Goal: Task Accomplishment & Management: Manage account settings

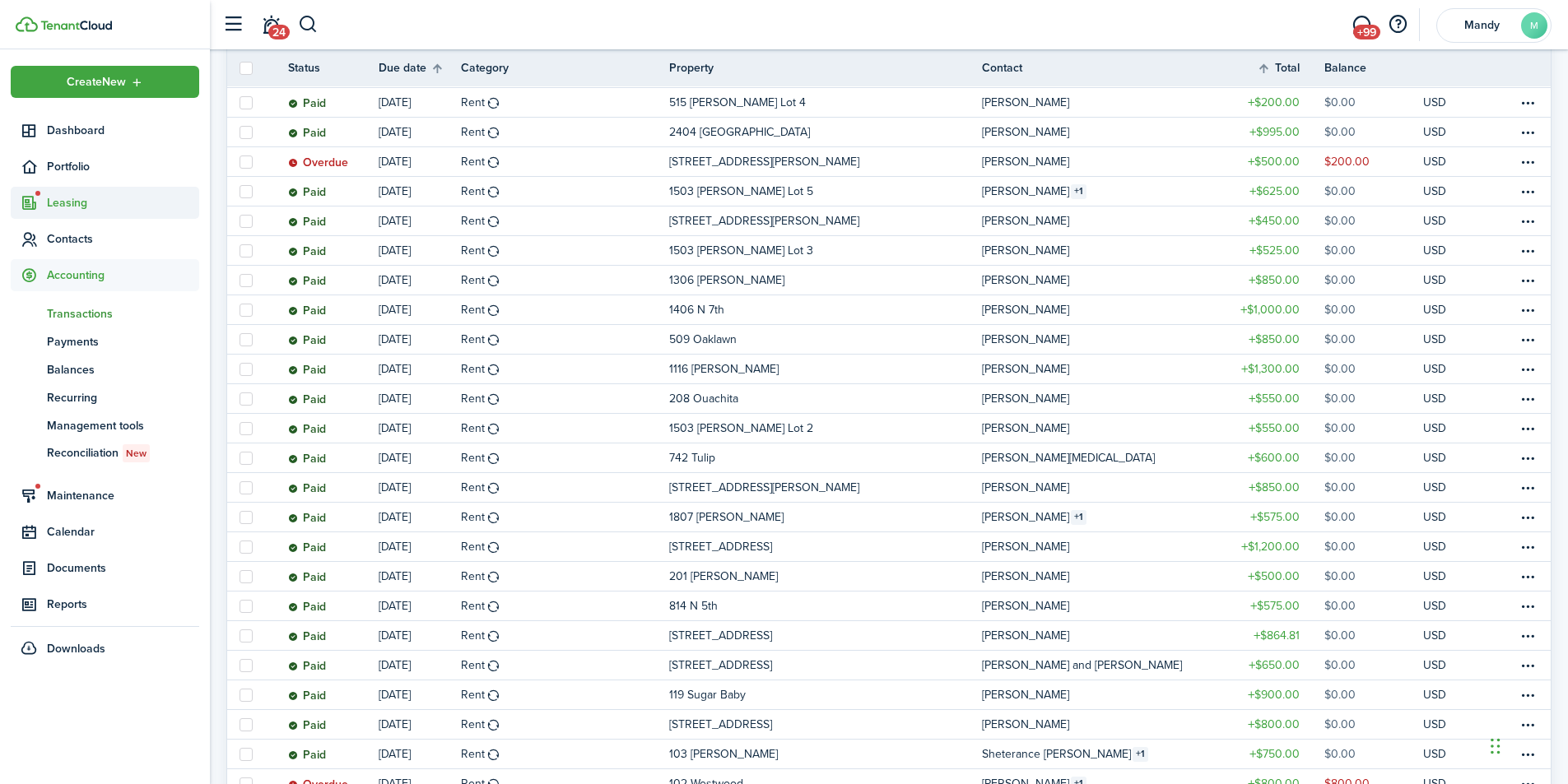
scroll to position [572, 0]
click at [79, 236] on span "Contacts" at bounding box center [122, 239] width 152 height 18
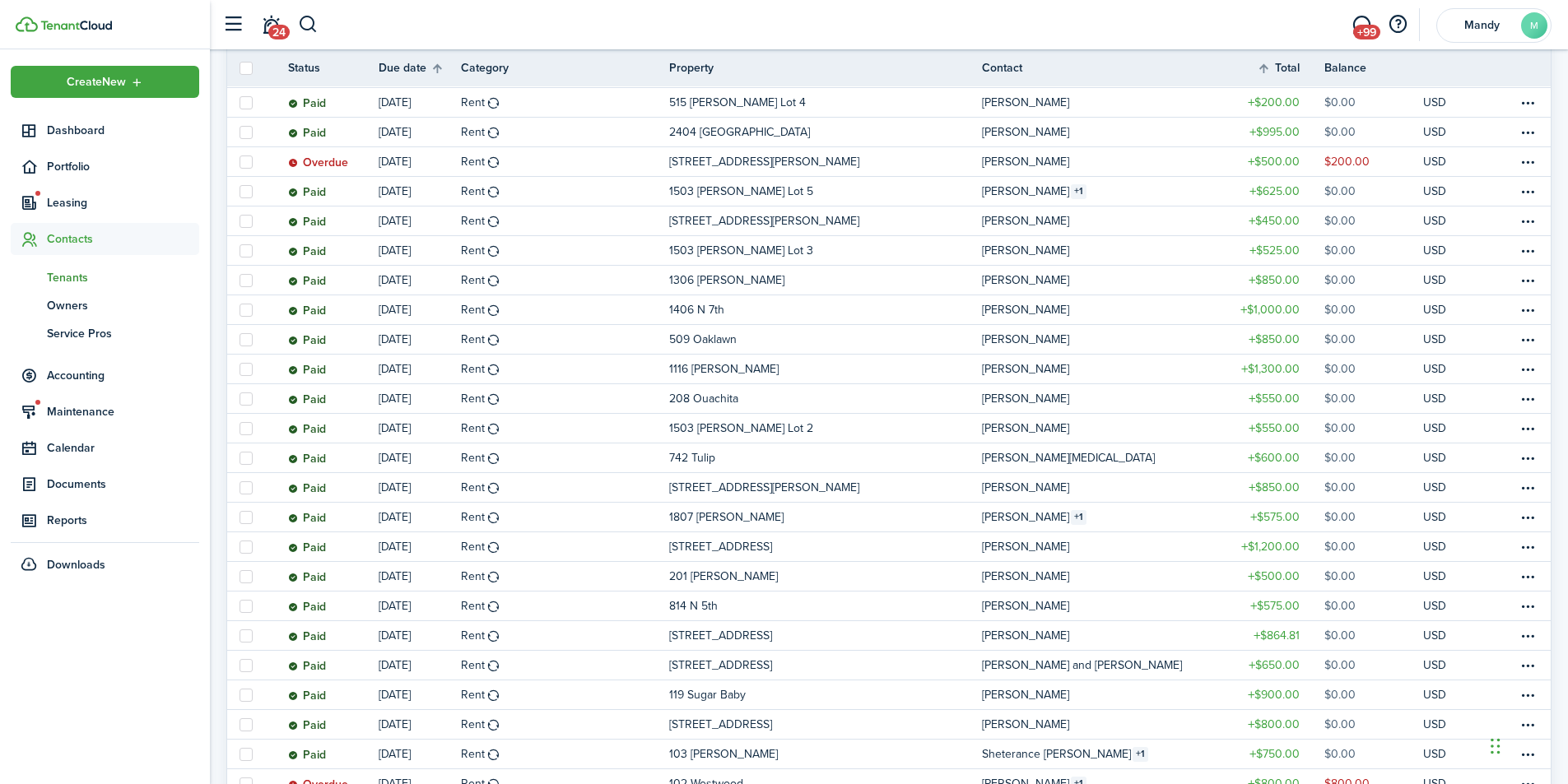
click at [66, 273] on span "Tenants" at bounding box center [122, 277] width 152 height 18
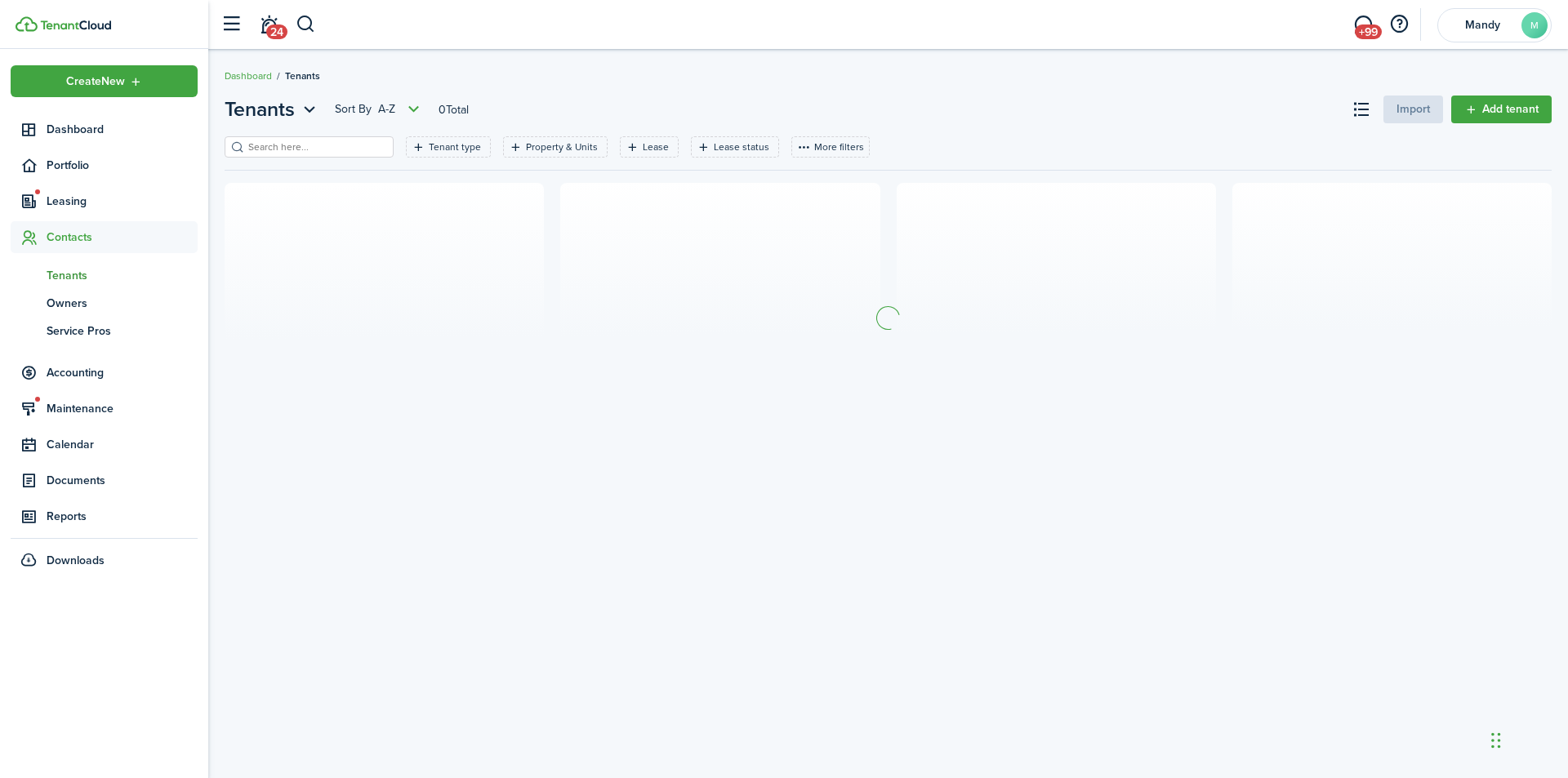
click at [252, 141] on input "search" at bounding box center [316, 147] width 144 height 16
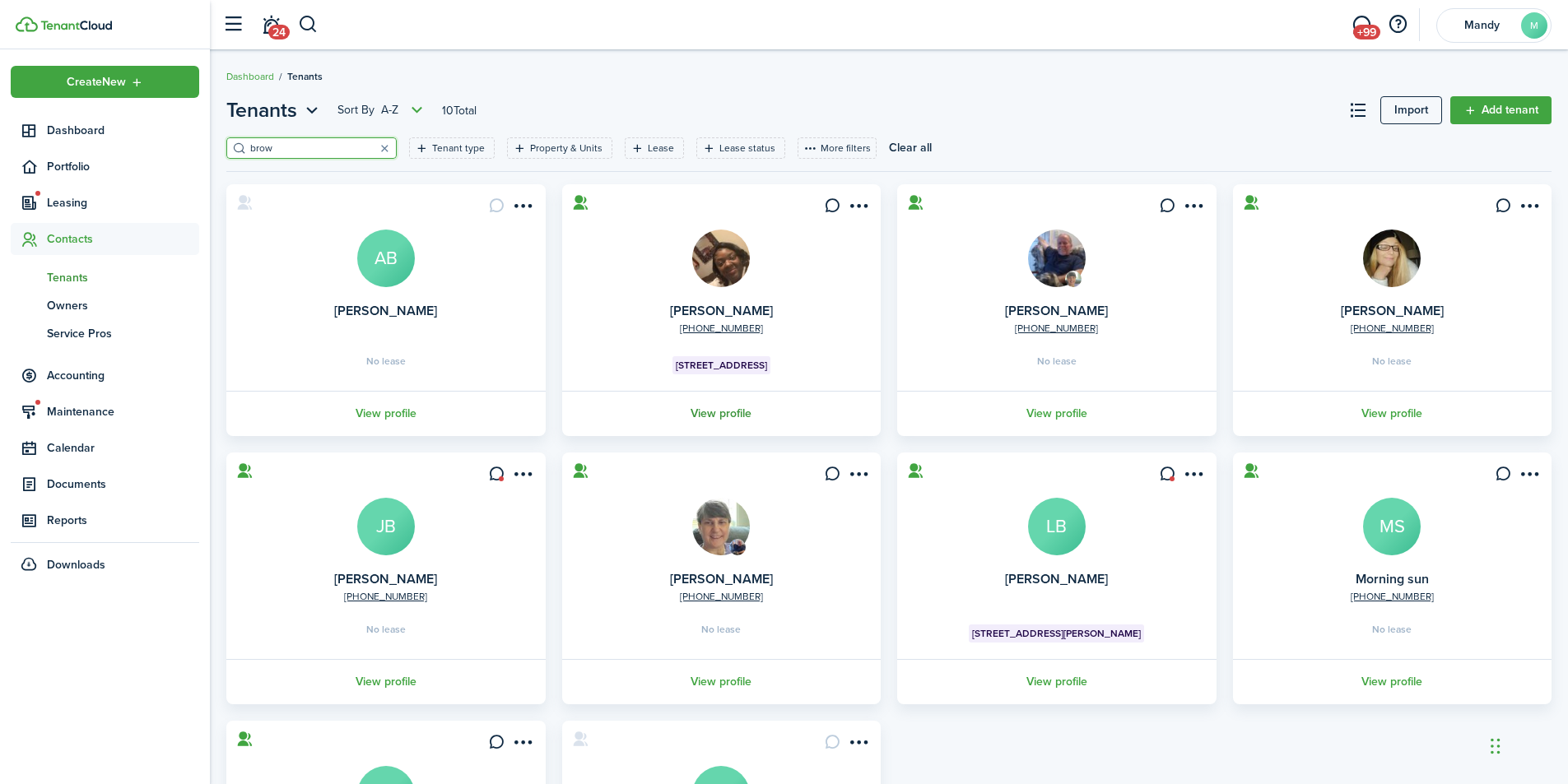
type input "brow"
click at [705, 410] on link "View profile" at bounding box center [721, 413] width 324 height 45
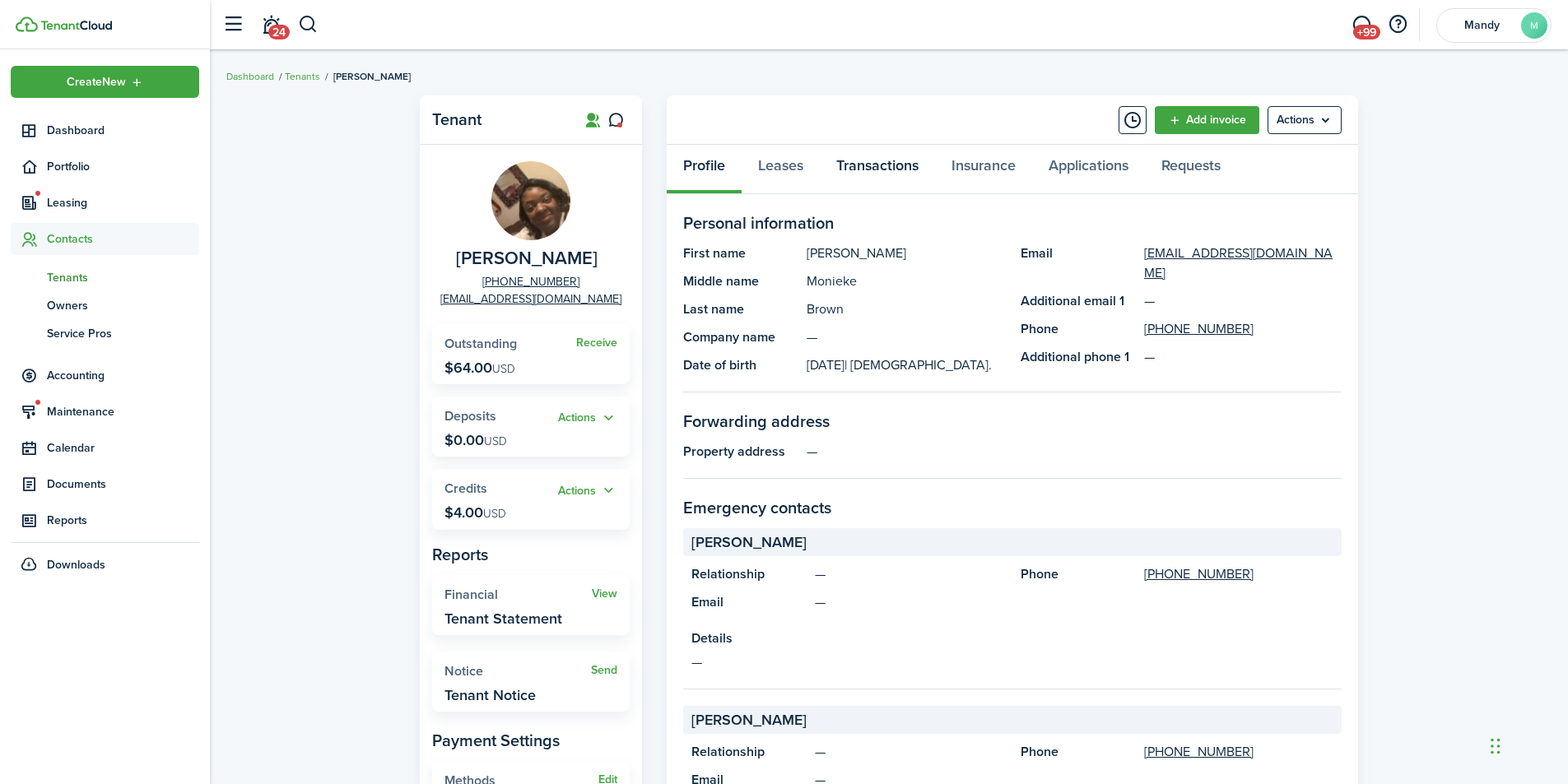
click at [879, 163] on link "Transactions" at bounding box center [876, 169] width 115 height 49
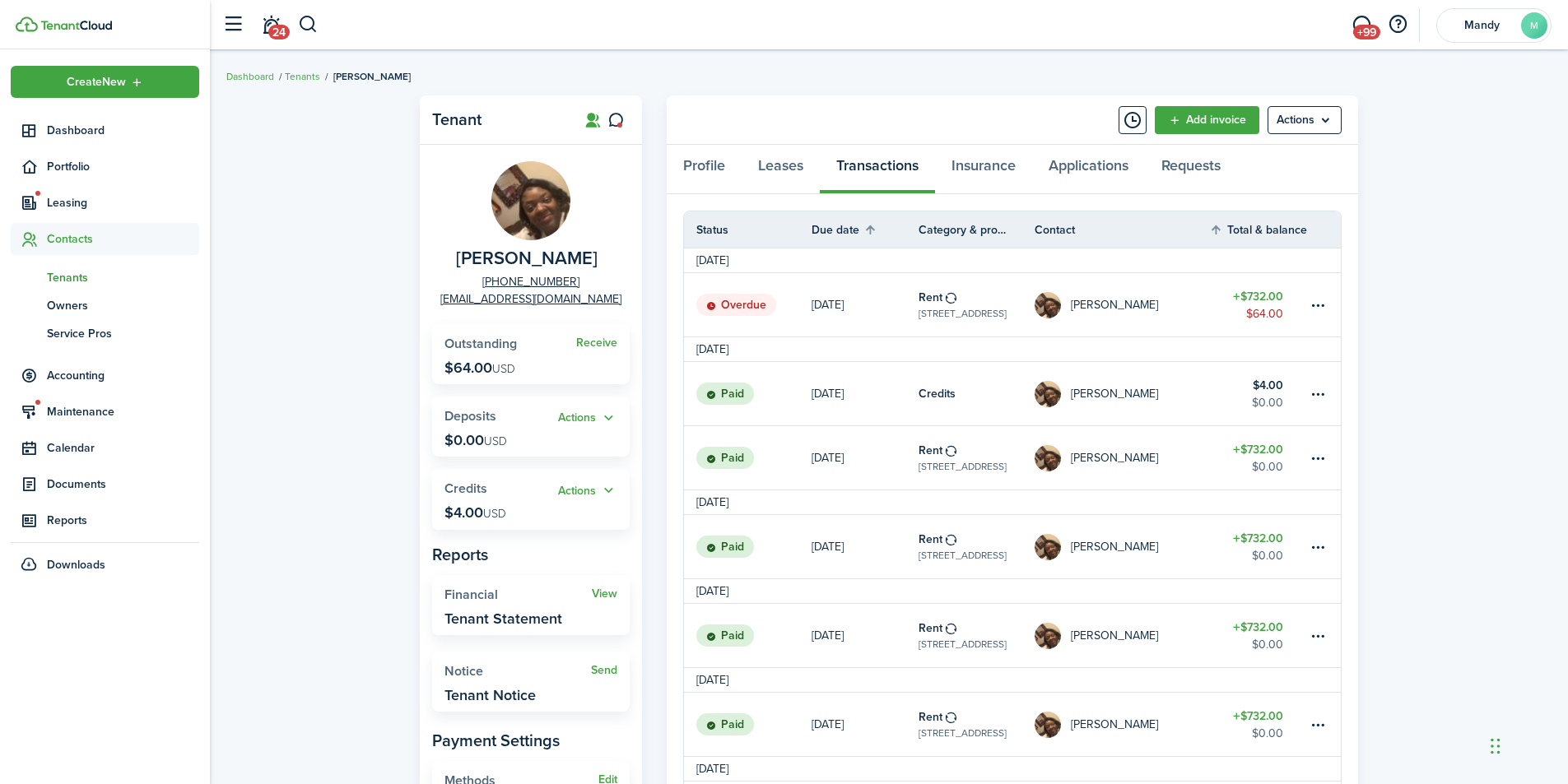
click at [1216, 318] on link "$732.00 $64.00" at bounding box center [1258, 305] width 99 height 63
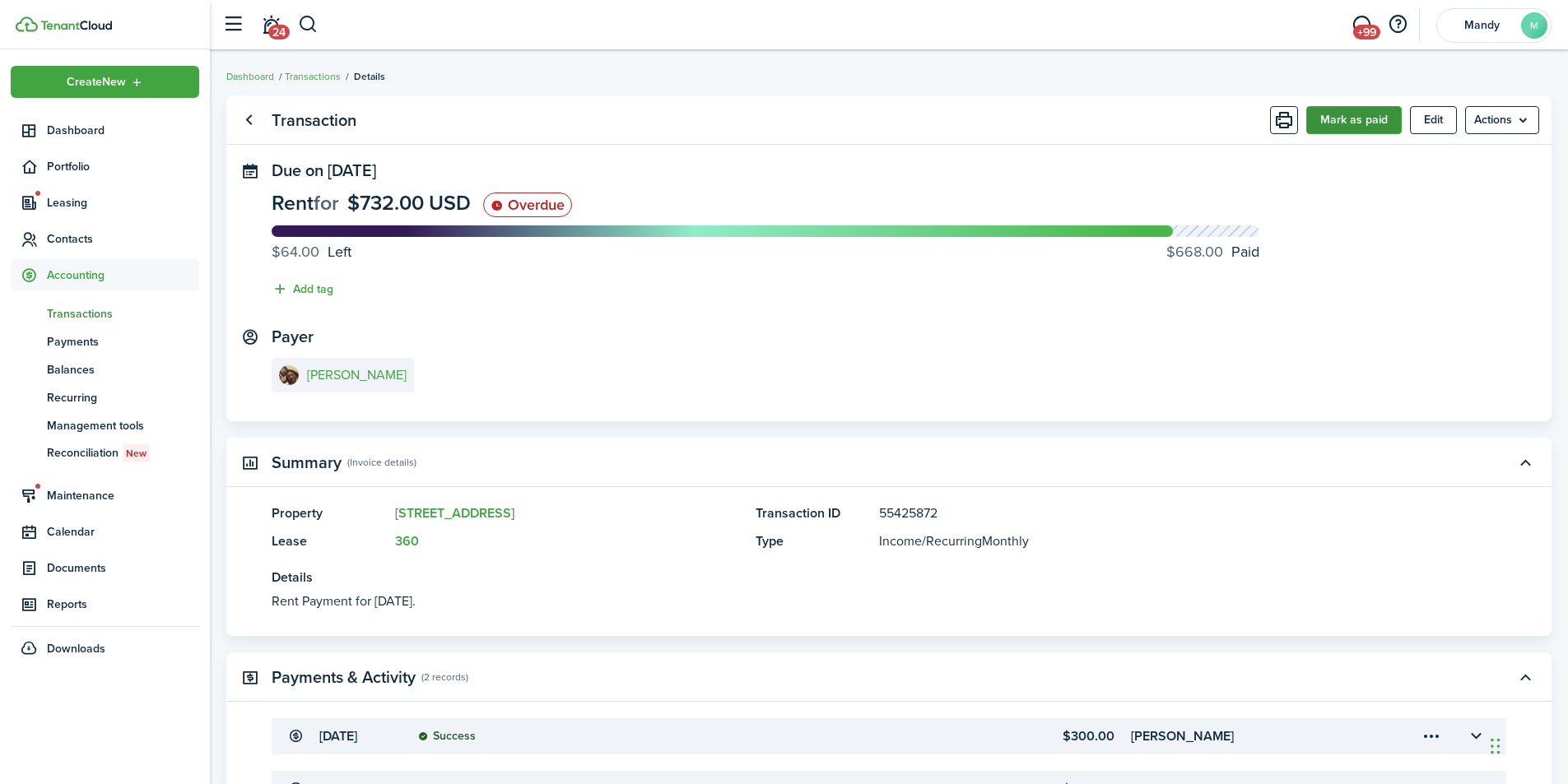
click at [1367, 117] on button "Mark as paid" at bounding box center [1353, 120] width 95 height 28
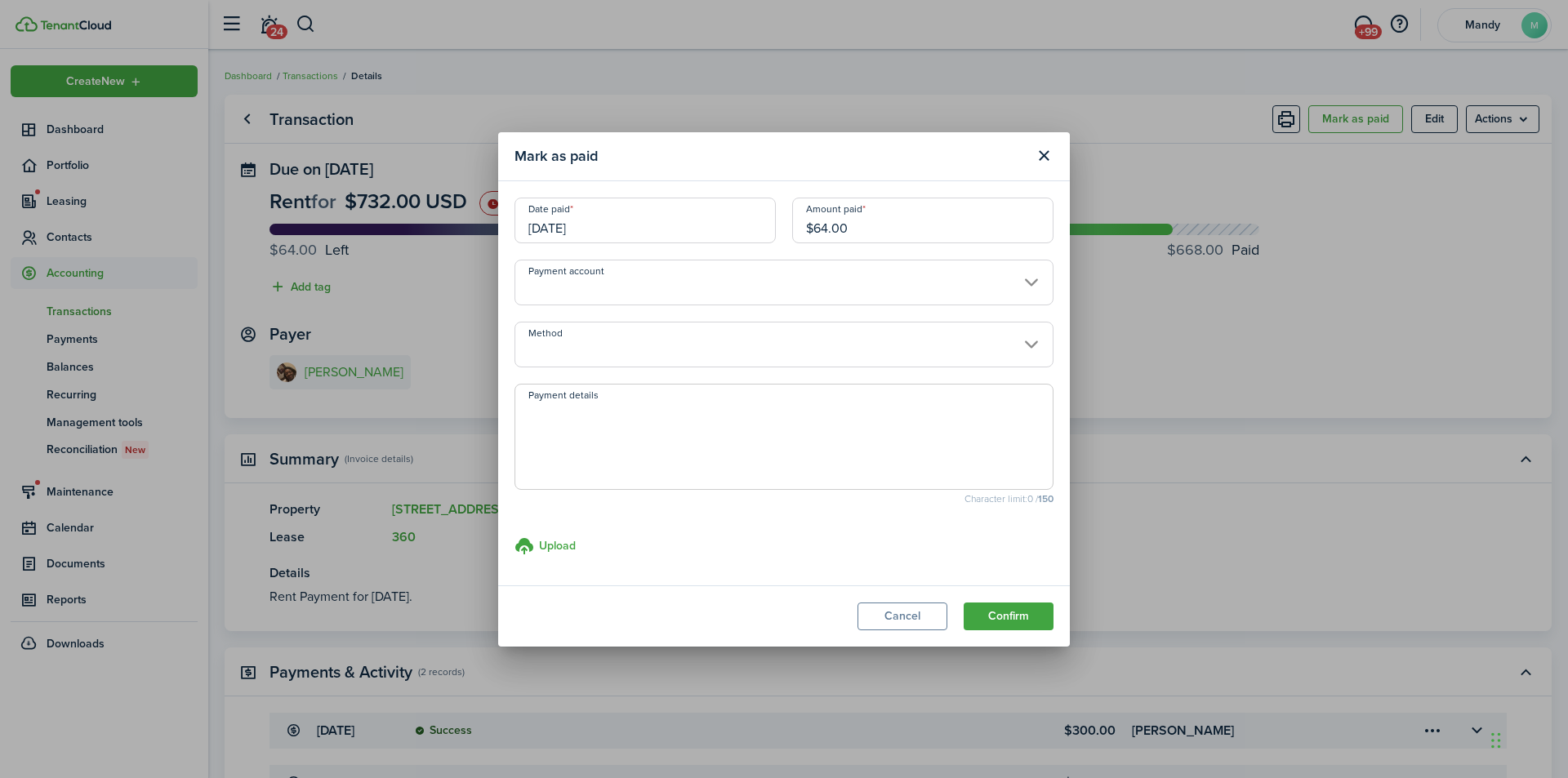
click at [907, 234] on input "$64.00" at bounding box center [922, 220] width 261 height 45
type input "$60"
click at [964, 603] on button "Confirm" at bounding box center [1009, 617] width 90 height 28
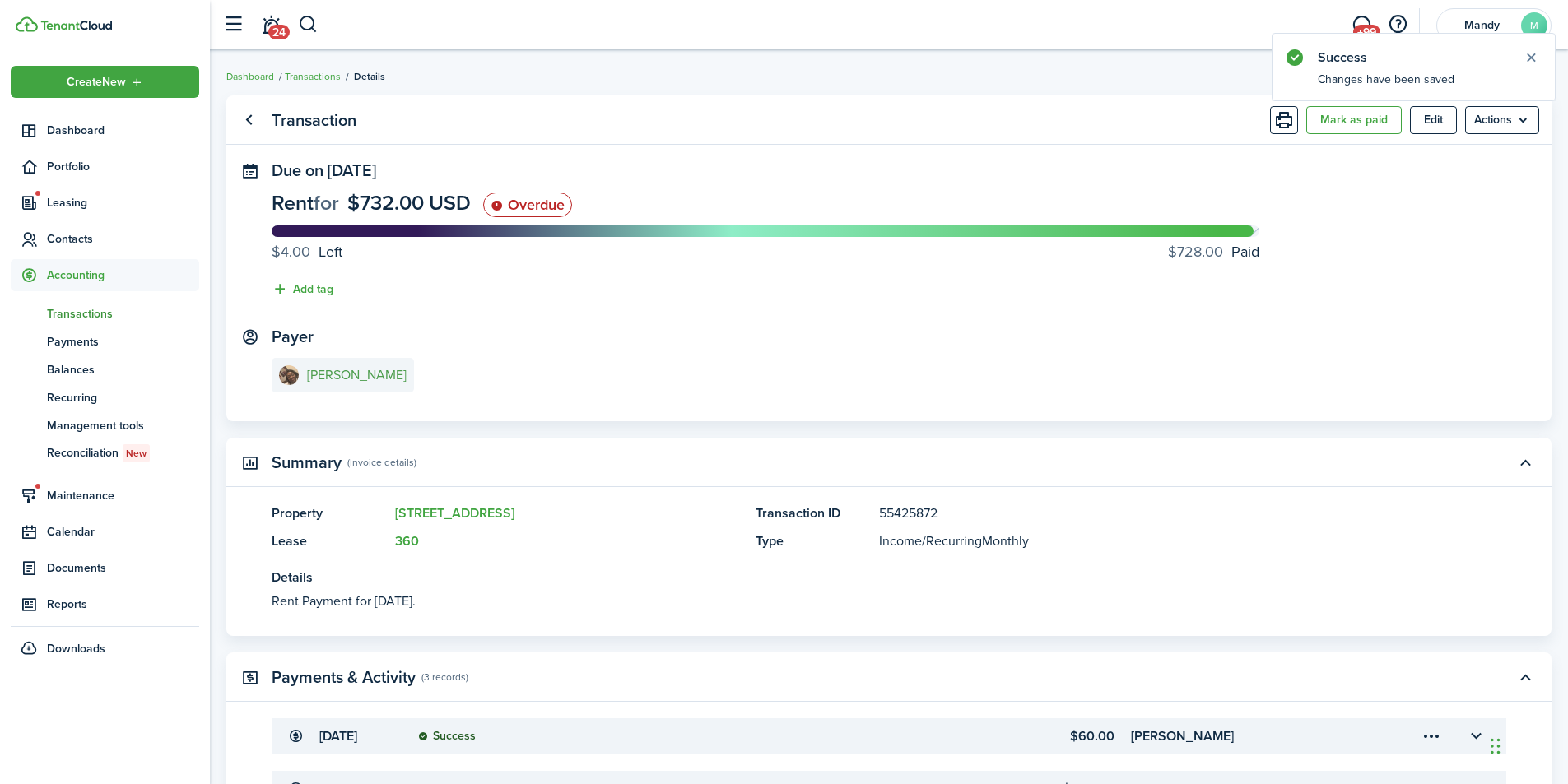
click at [324, 372] on e-details-info-title "[PERSON_NAME]" at bounding box center [357, 375] width 100 height 15
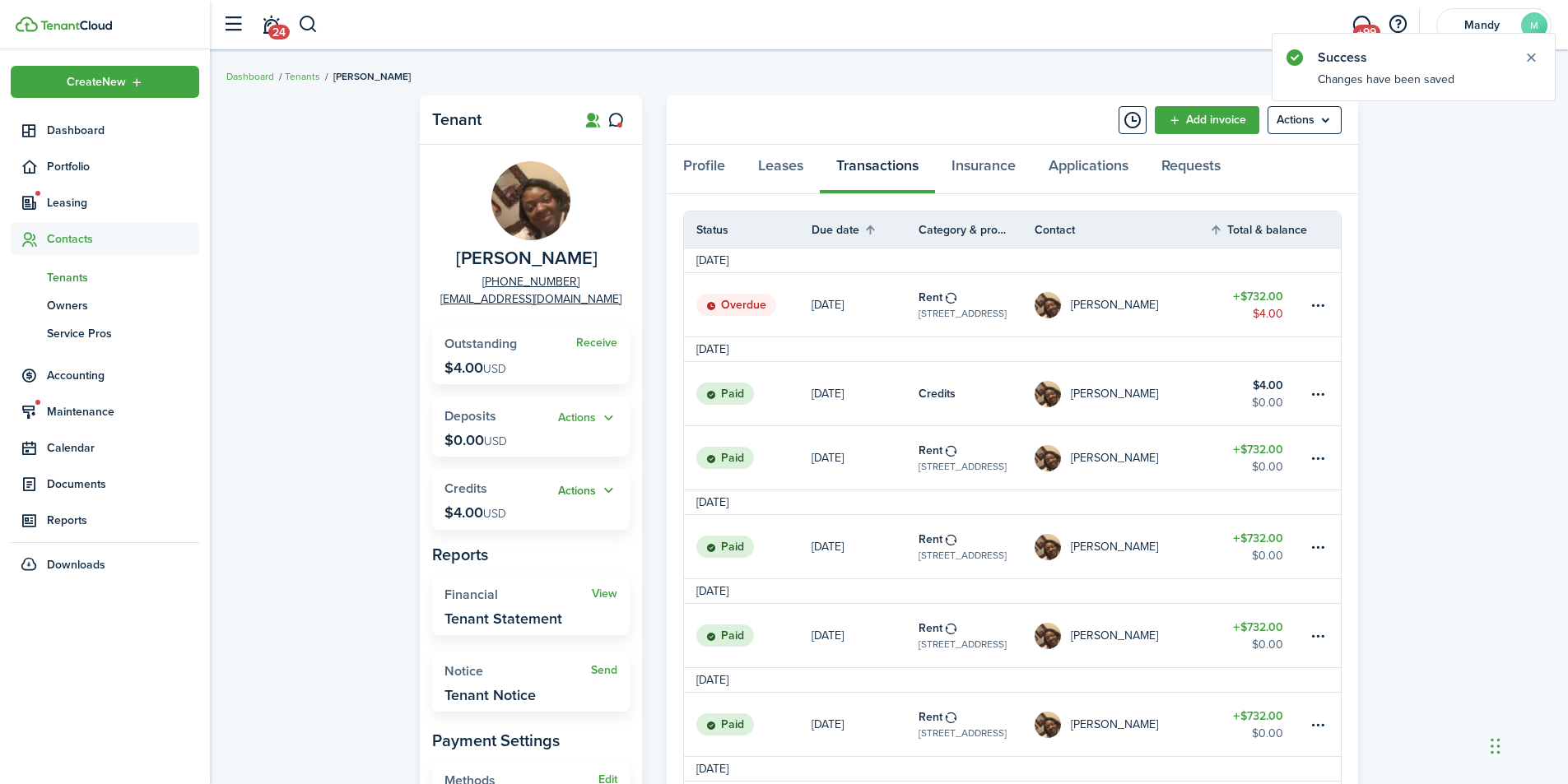
click at [569, 489] on button "Actions" at bounding box center [587, 491] width 59 height 19
click at [529, 553] on link "Apply" at bounding box center [545, 552] width 144 height 28
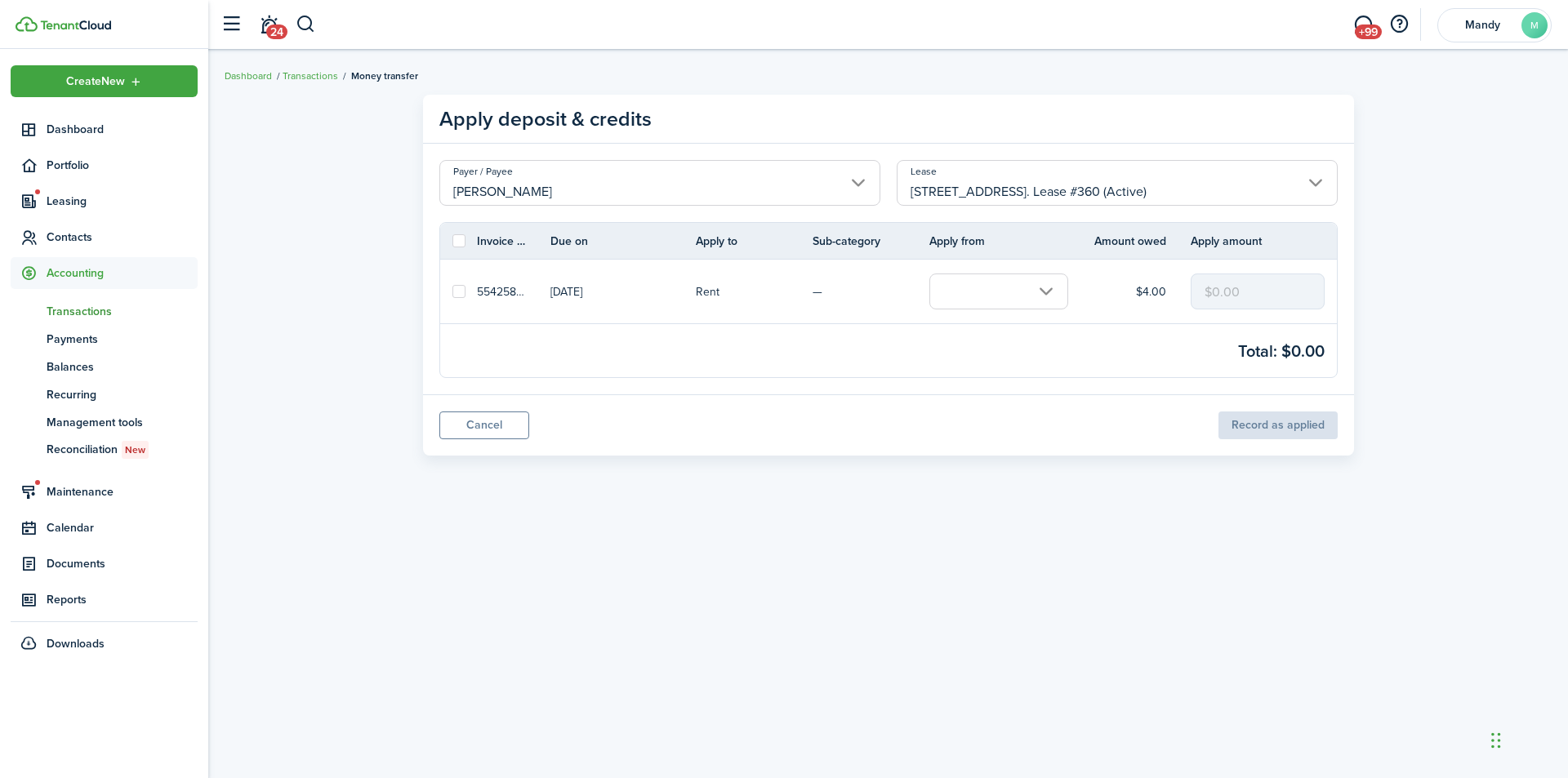
click at [448, 287] on link at bounding box center [458, 291] width 37 height 64
click at [467, 294] on link at bounding box center [458, 291] width 37 height 64
click at [463, 294] on label at bounding box center [459, 292] width 13 height 13
click at [453, 293] on input "checkbox" at bounding box center [452, 292] width 1 height 1
checkbox input "true"
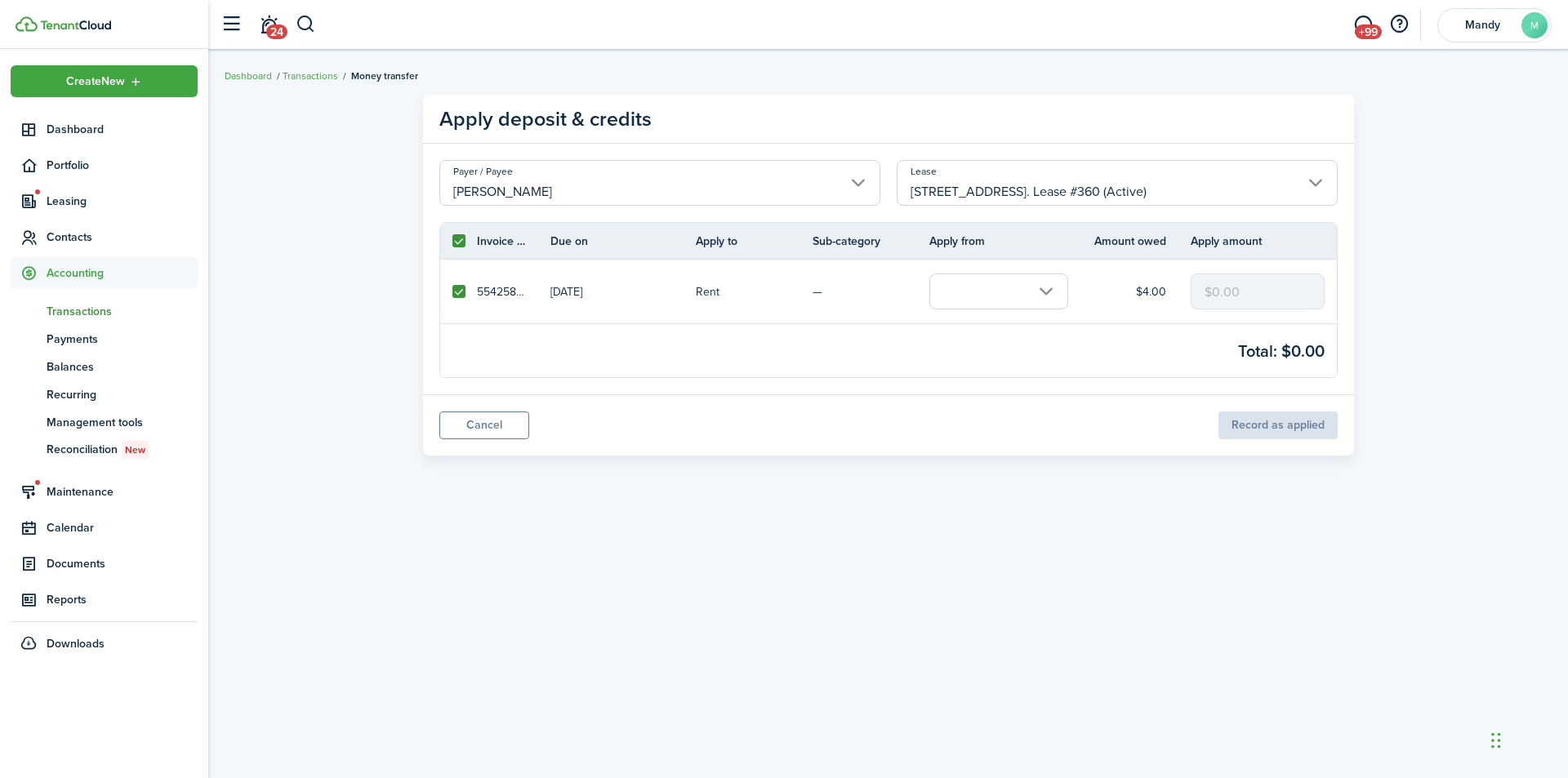
checkbox input "true"
click at [983, 290] on input "text" at bounding box center [999, 291] width 139 height 36
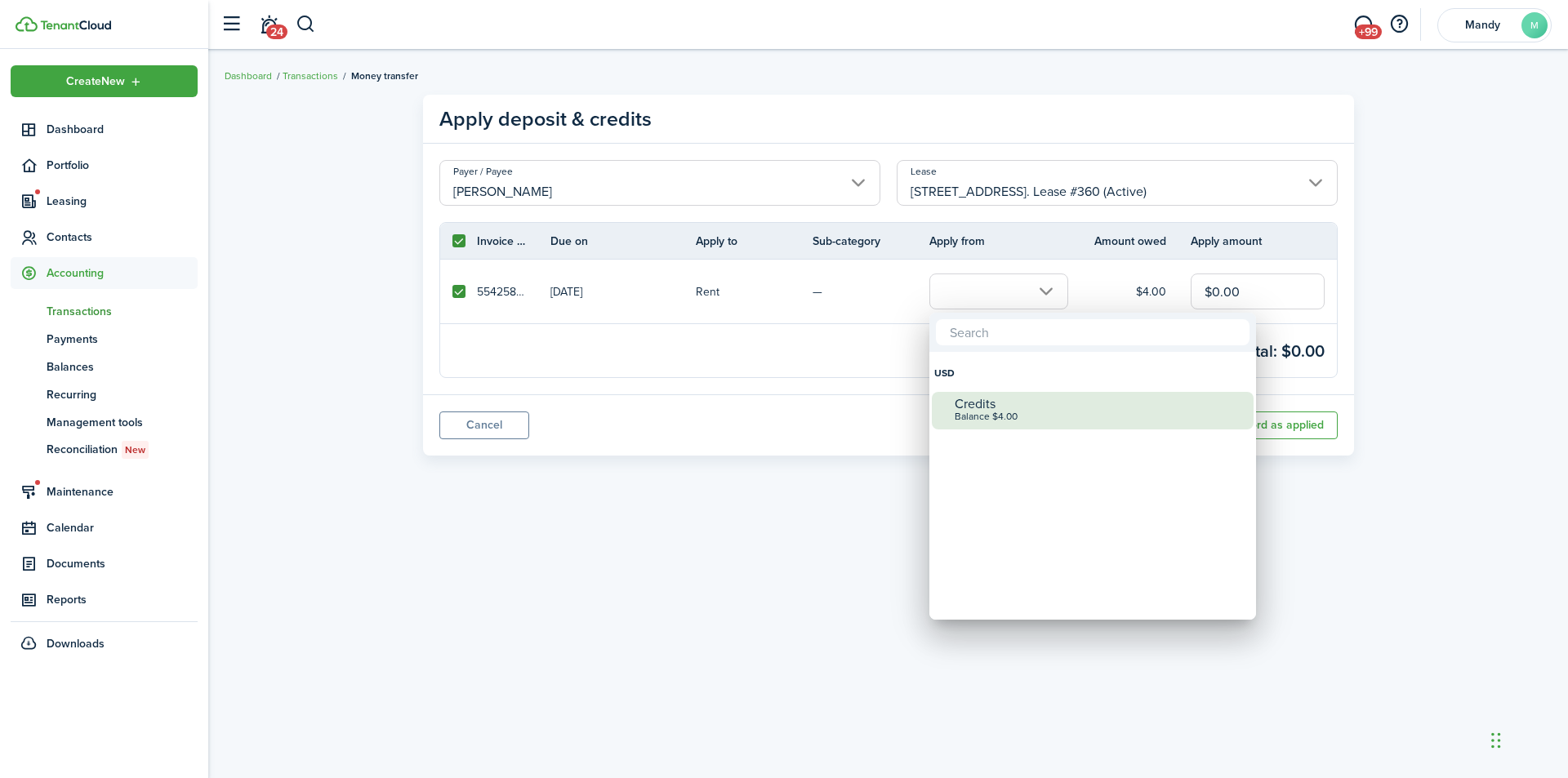
click at [1004, 406] on div "Credits" at bounding box center [1099, 405] width 289 height 15
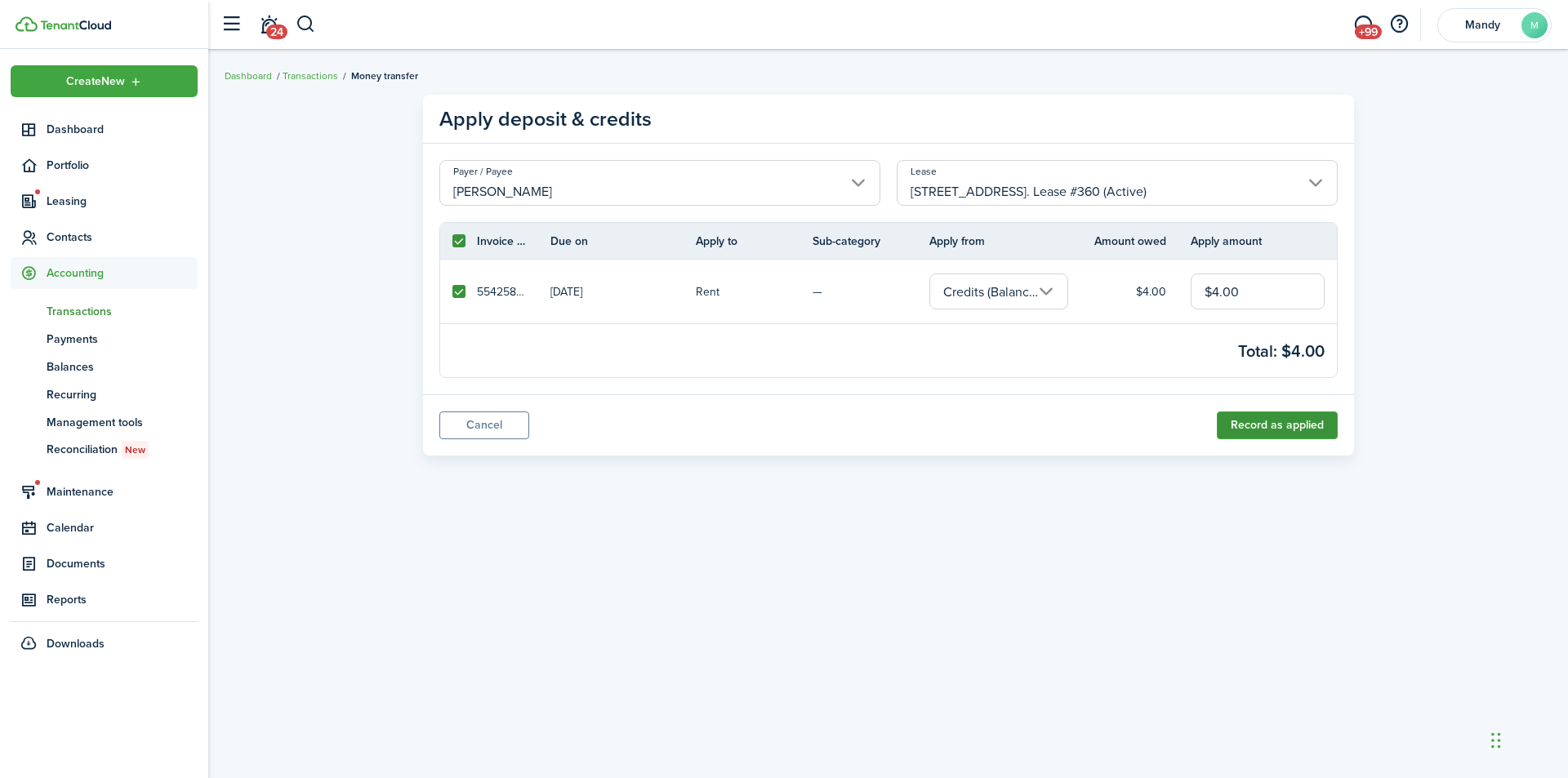
click at [1273, 420] on button "Record as applied" at bounding box center [1277, 425] width 121 height 28
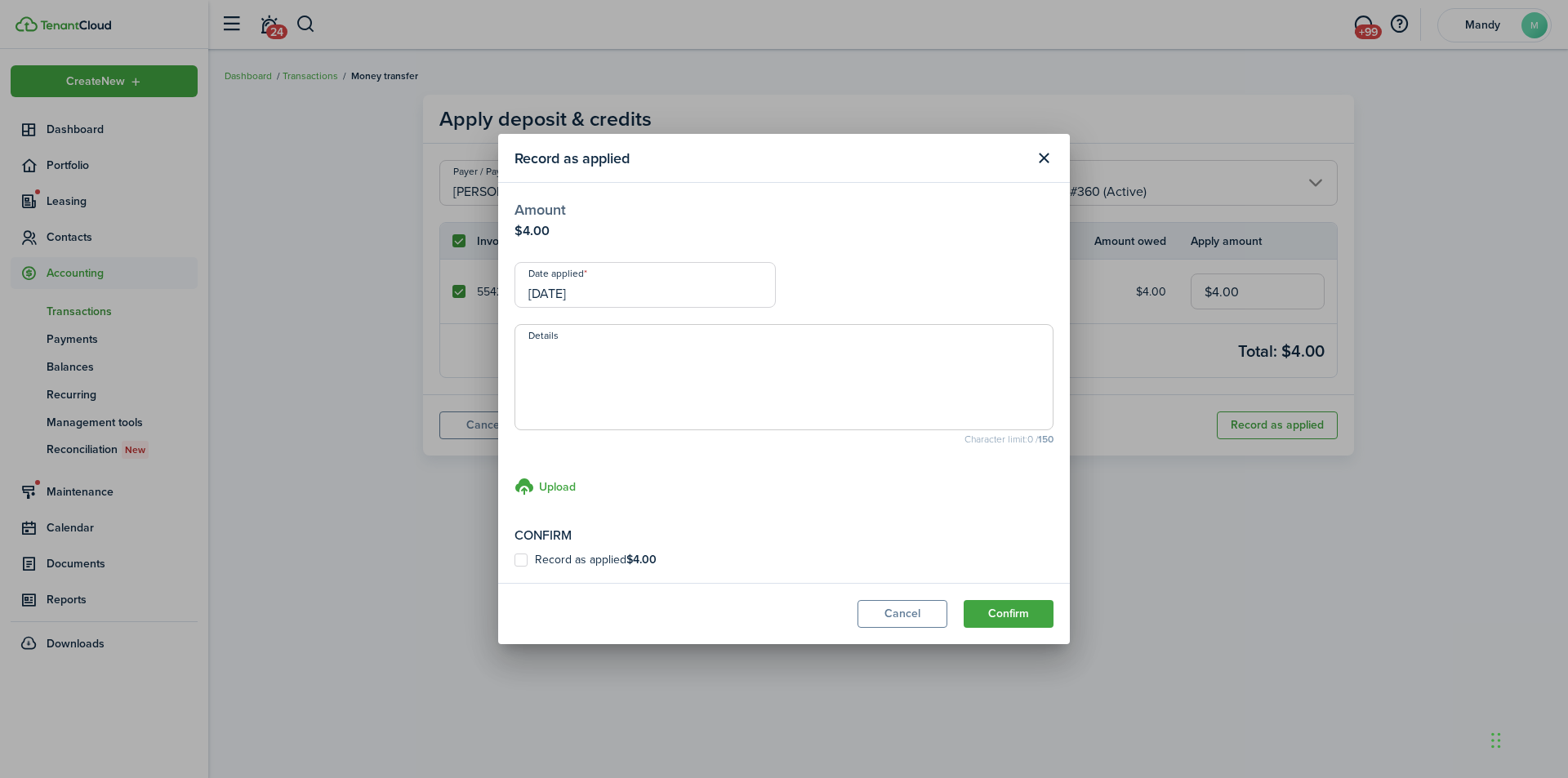
click at [534, 557] on label "Record as applied $4.00" at bounding box center [585, 560] width 142 height 13
click at [515, 560] on input "Record as applied $4.00" at bounding box center [514, 560] width 1 height 1
checkbox input "true"
click at [1020, 611] on button "Confirm" at bounding box center [1009, 614] width 90 height 28
